Goal: Find specific page/section: Find specific page/section

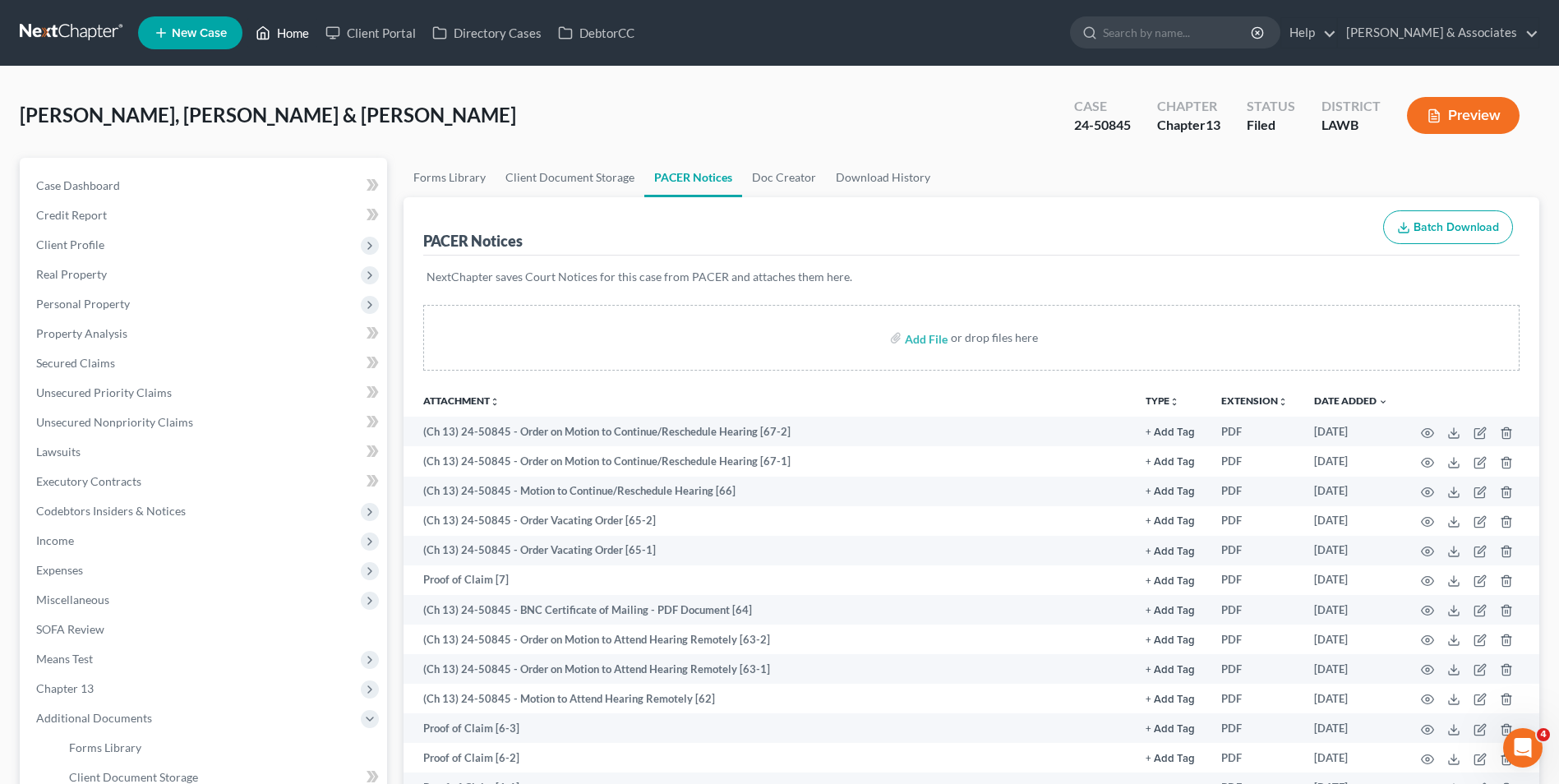
click at [284, 36] on link "Home" at bounding box center [282, 33] width 70 height 30
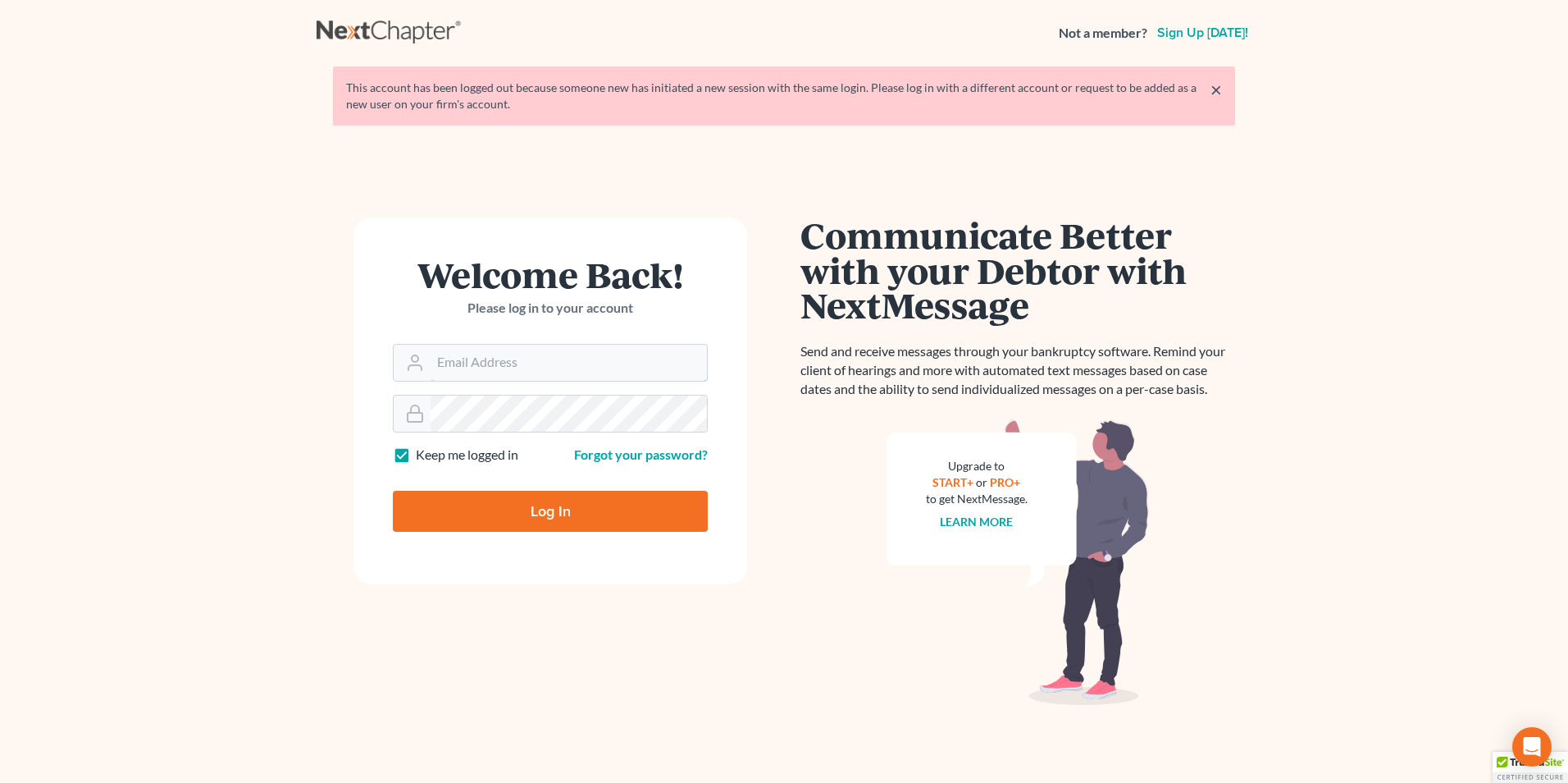
type input "[EMAIL_ADDRESS][DOMAIN_NAME]"
click at [551, 506] on input "Log In" at bounding box center [551, 511] width 315 height 41
type input "Thinking..."
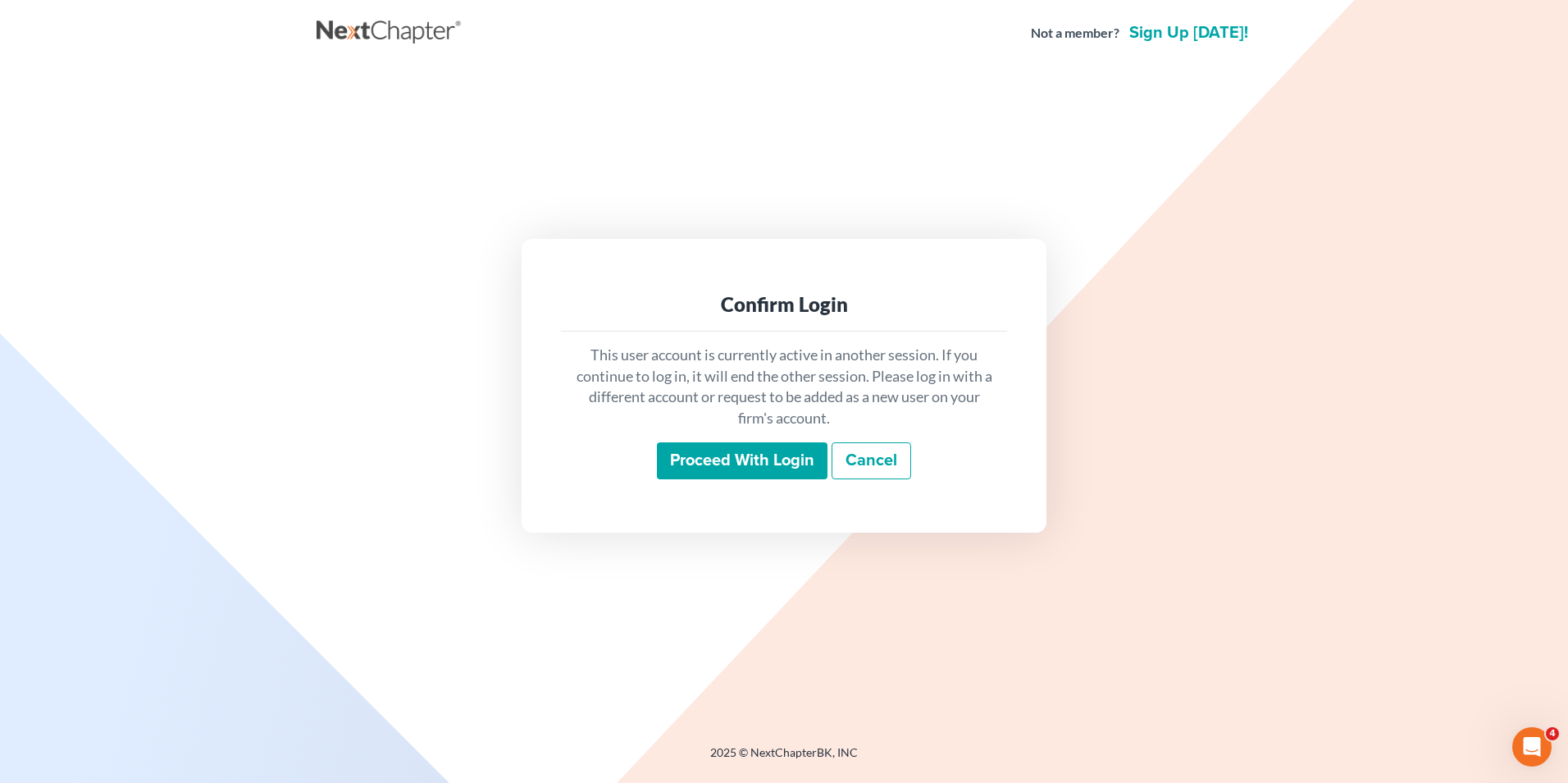
click at [747, 457] on input "Proceed with login" at bounding box center [742, 461] width 171 height 38
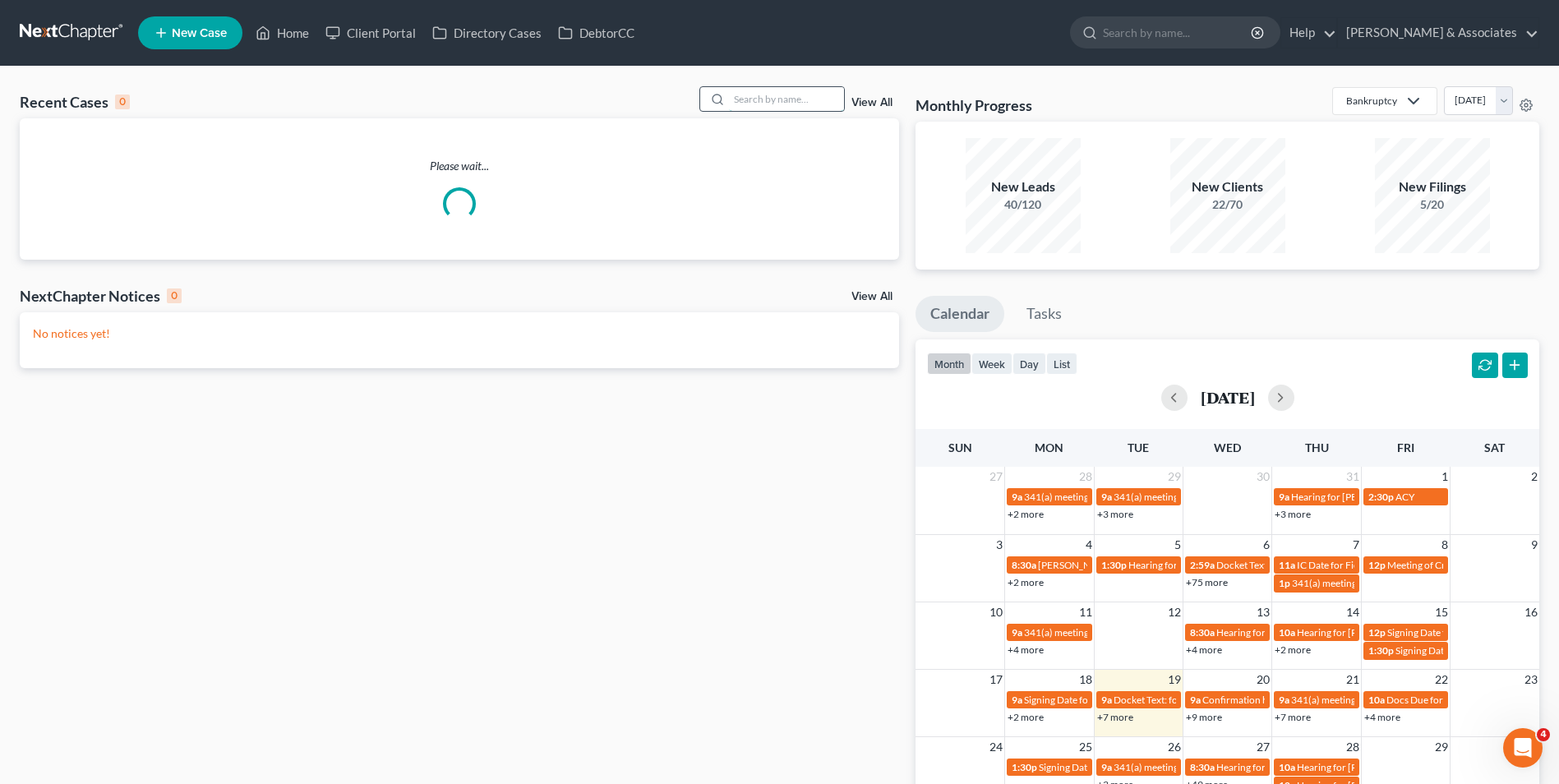
click at [775, 105] on input "search" at bounding box center [786, 99] width 115 height 24
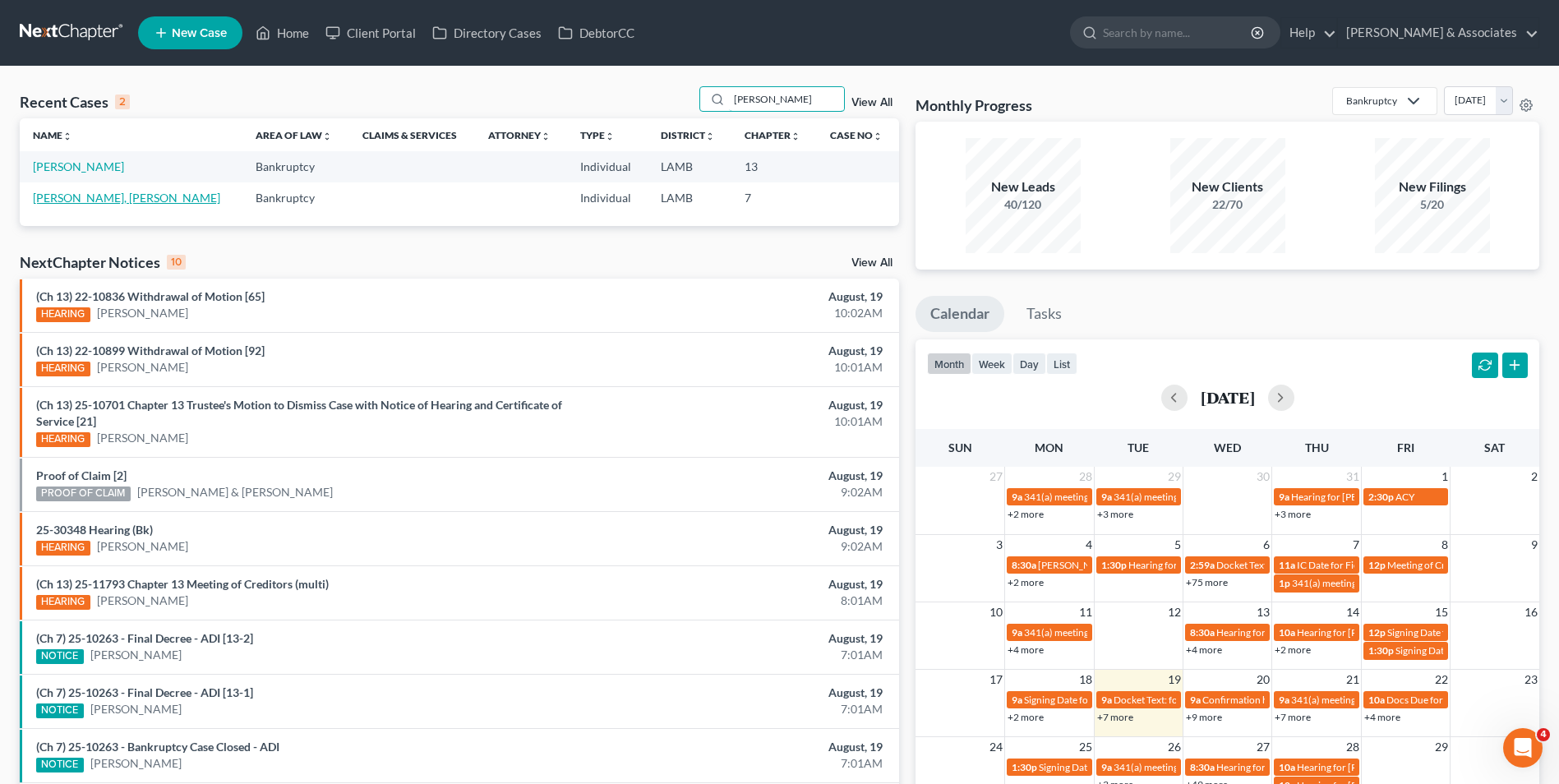
type input "killian"
click at [41, 202] on link "James, Killian" at bounding box center [126, 197] width 188 height 14
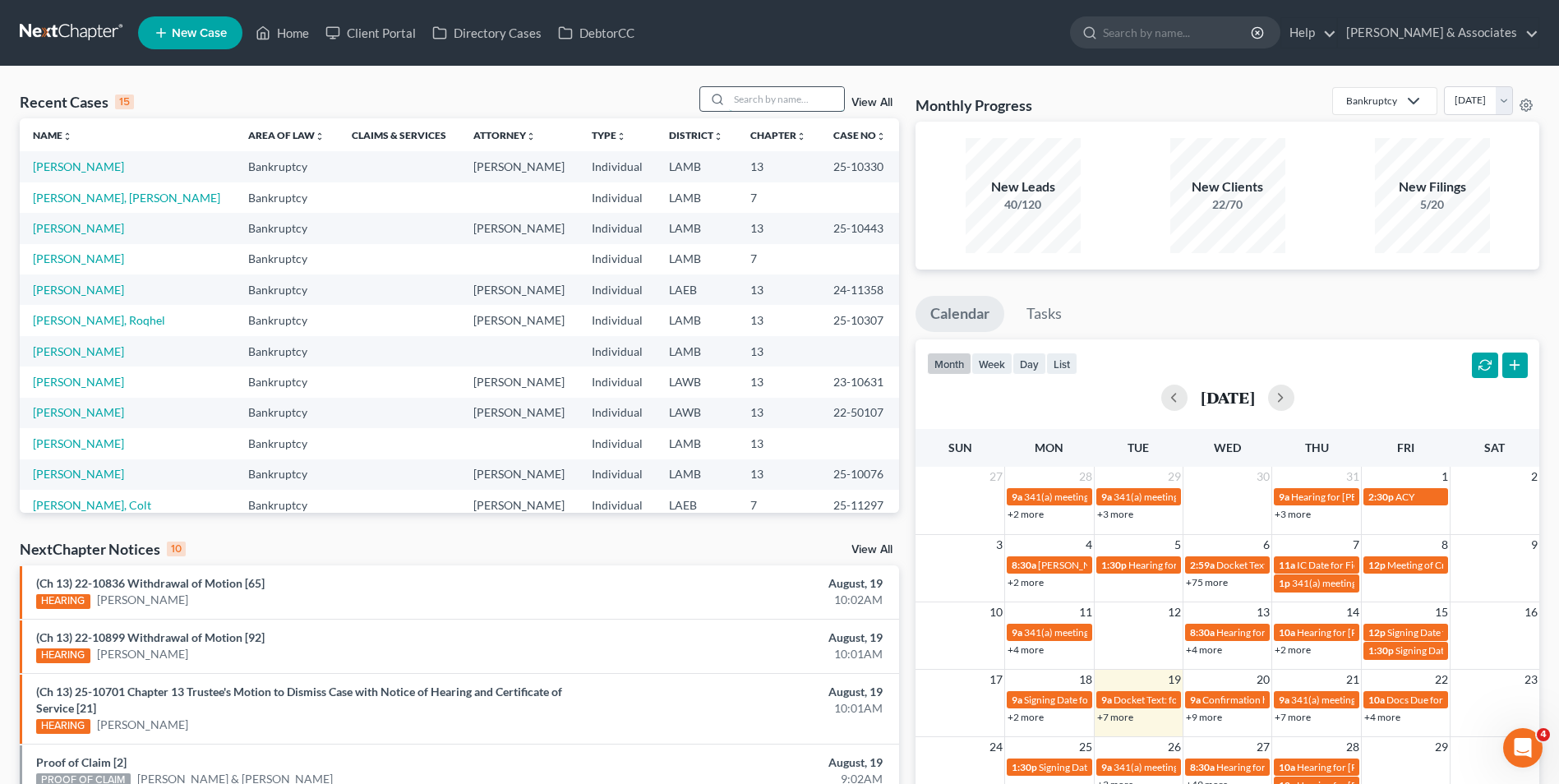
click at [791, 107] on input "search" at bounding box center [786, 99] width 115 height 24
type input "killian"
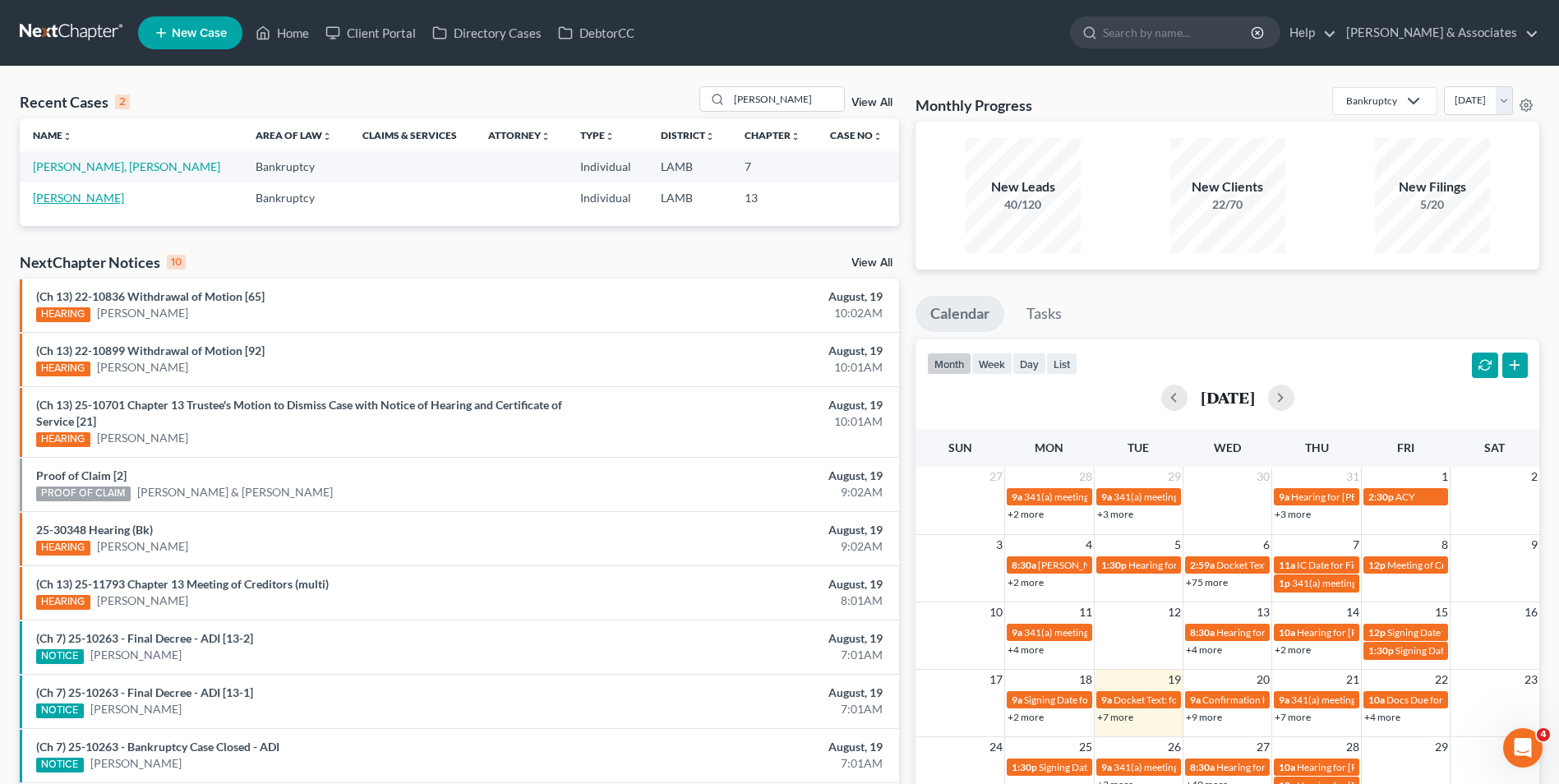
click at [81, 199] on link "Killian, Justin" at bounding box center [78, 197] width 92 height 14
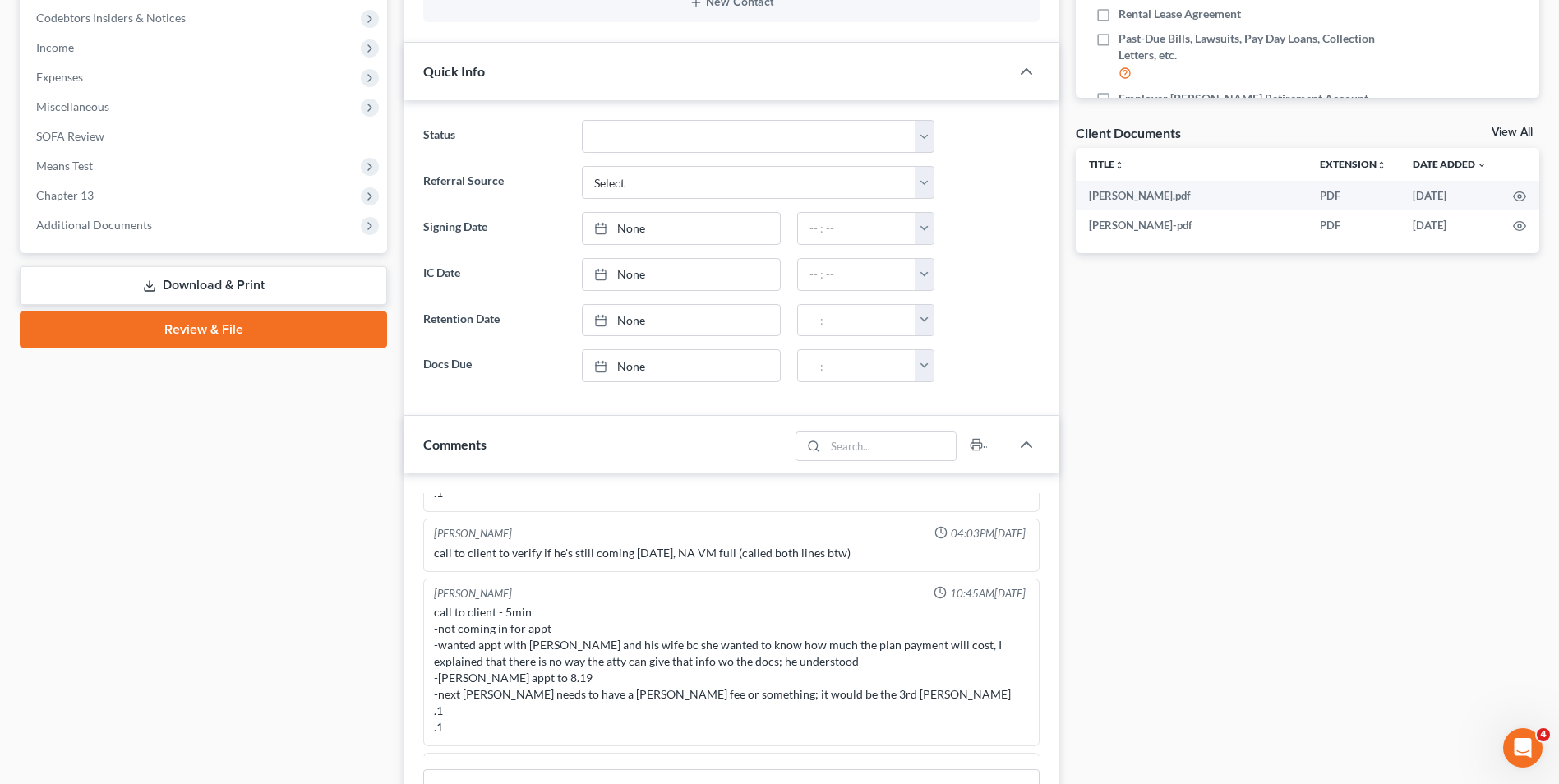
scroll to position [575, 0]
